Goal: Information Seeking & Learning: Learn about a topic

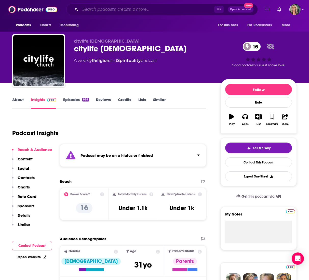
click at [120, 9] on input "Search podcasts, credits, & more..." at bounding box center [147, 9] width 134 height 8
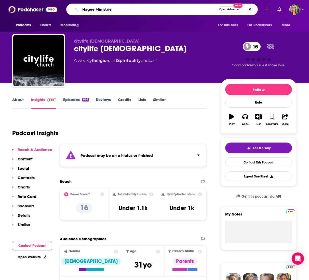
type input "Hagee Ministries"
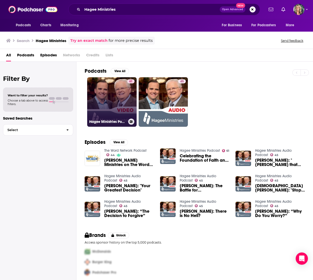
click at [116, 103] on link "61 Hagee Ministries Podcast" at bounding box center [111, 101] width 49 height 49
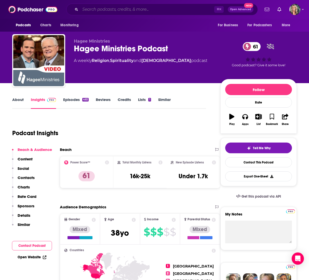
click at [139, 10] on input "Search podcasts, credits, & more..." at bounding box center [147, 9] width 134 height 8
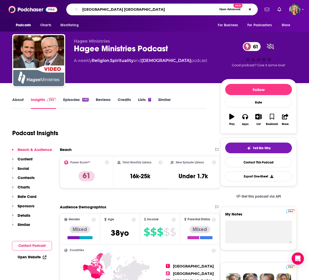
type input "[GEOGRAPHIC_DATA] [GEOGRAPHIC_DATA]"
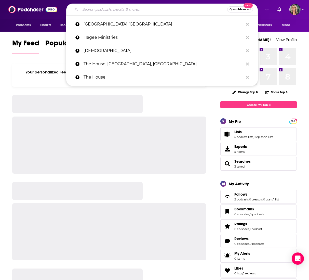
click at [93, 10] on input "Search podcasts, credits, & more..." at bounding box center [153, 9] width 147 height 8
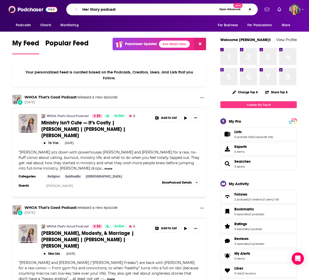
type input "Her Story podcast"
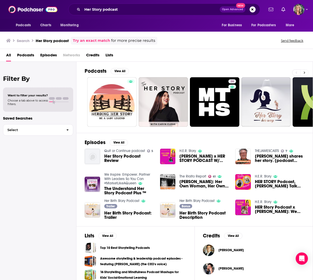
click at [304, 73] on icon at bounding box center [304, 73] width 2 height 4
